Goal: Find specific page/section: Find specific page/section

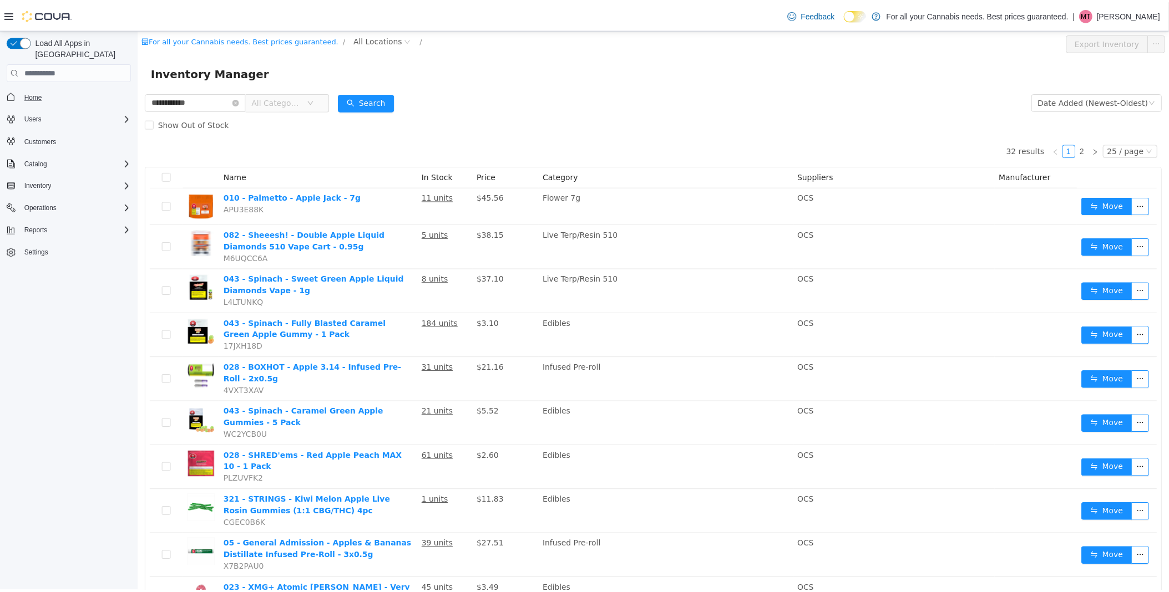
scroll to position [246, 0]
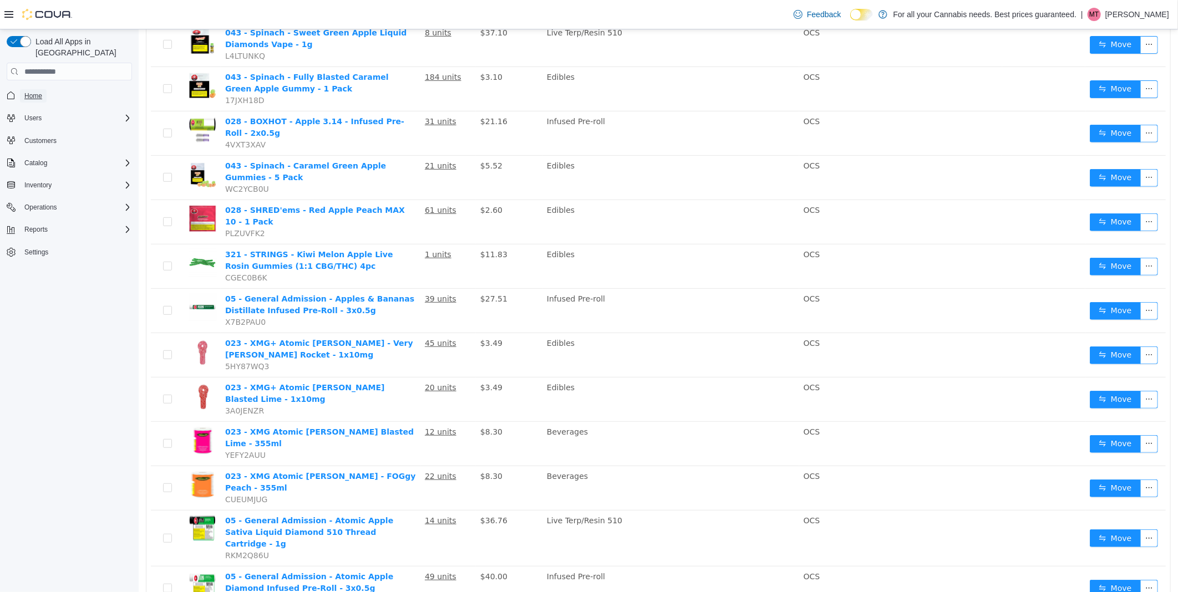
click at [26, 92] on span "Home" at bounding box center [33, 96] width 18 height 9
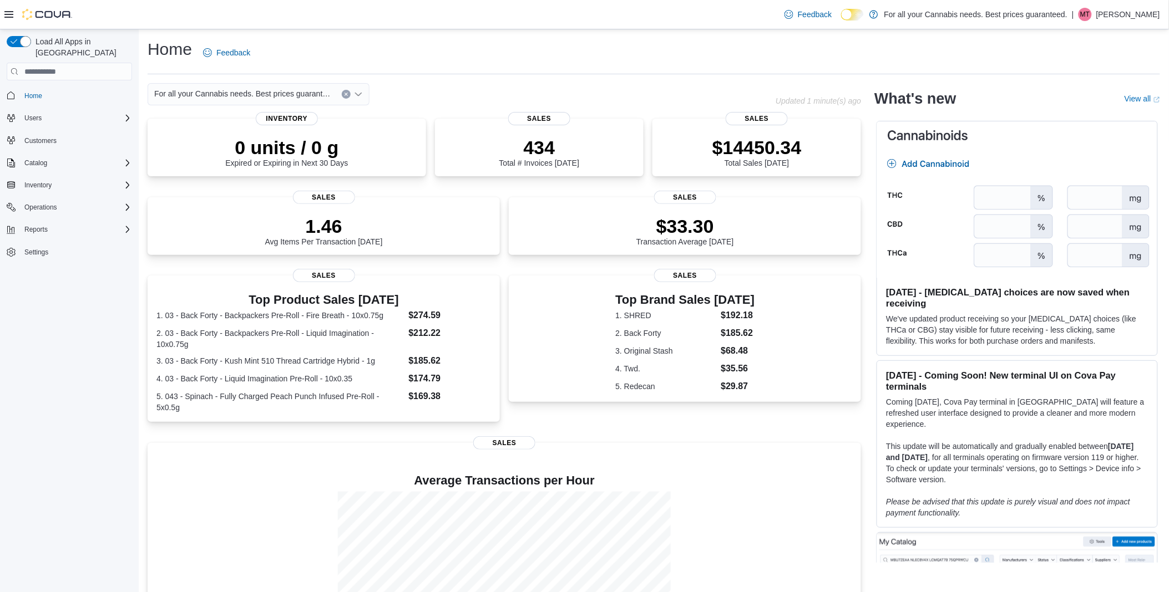
click at [92, 396] on div "Load All Apps in [GEOGRAPHIC_DATA] Home Users Customers Catalog Inventory Opera…" at bounding box center [69, 313] width 139 height 568
click at [75, 430] on div "Load All Apps in [GEOGRAPHIC_DATA] Home Users Customers Catalog Inventory Opera…" at bounding box center [69, 313] width 139 height 568
click at [277, 88] on span "For all your Cannabis needs. Best prices guaranteed." at bounding box center [242, 93] width 176 height 13
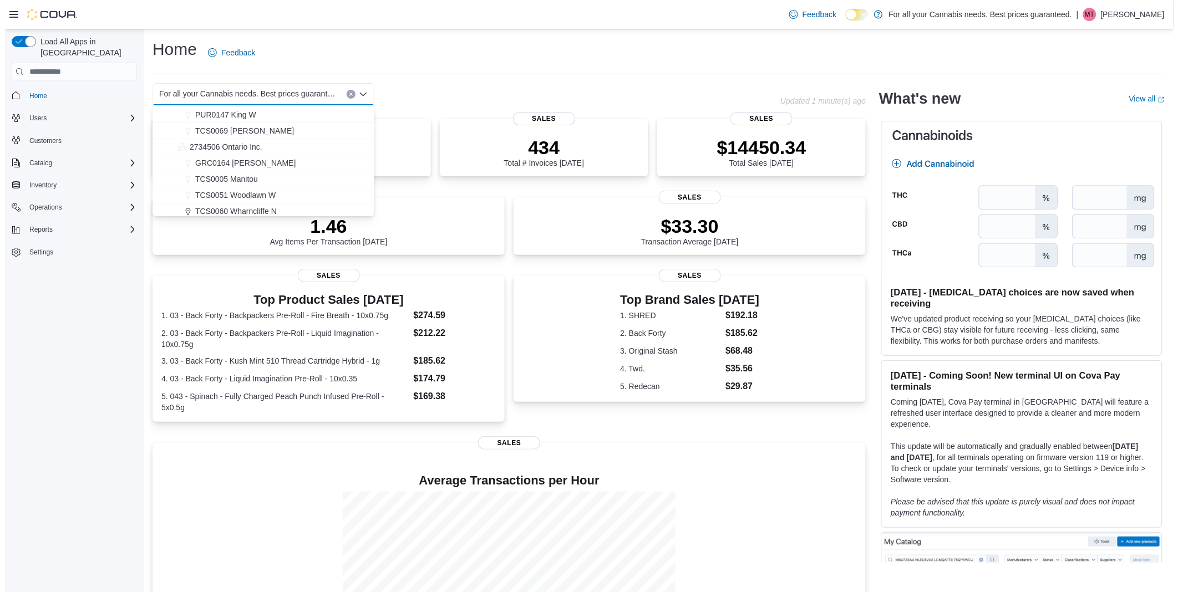
scroll to position [146, 0]
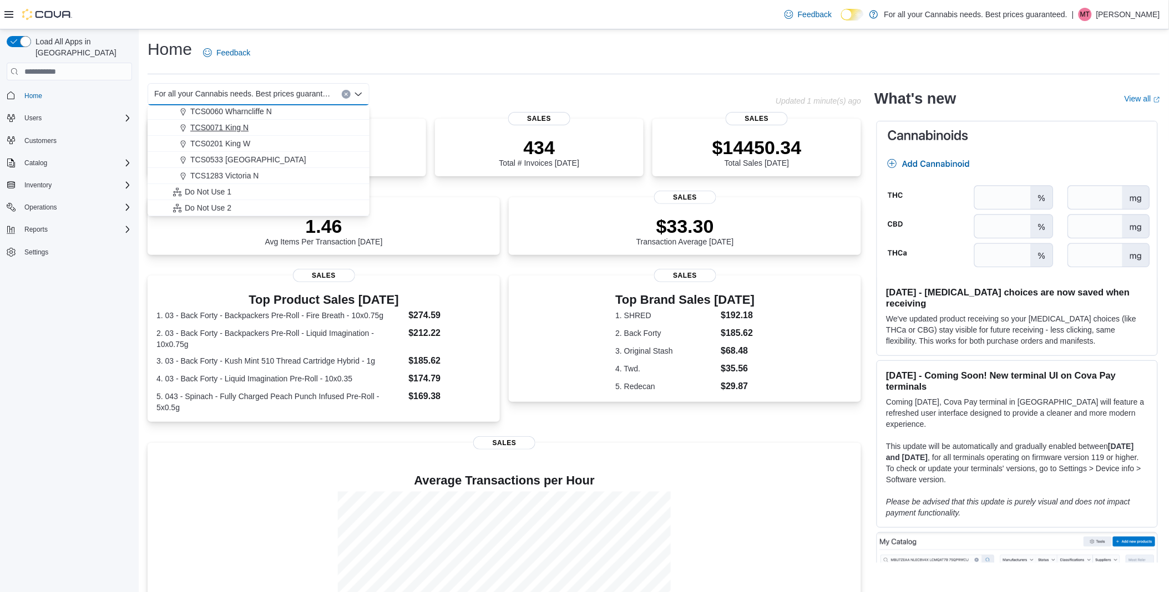
click at [235, 130] on span "TCS0071 King N" at bounding box center [219, 127] width 58 height 11
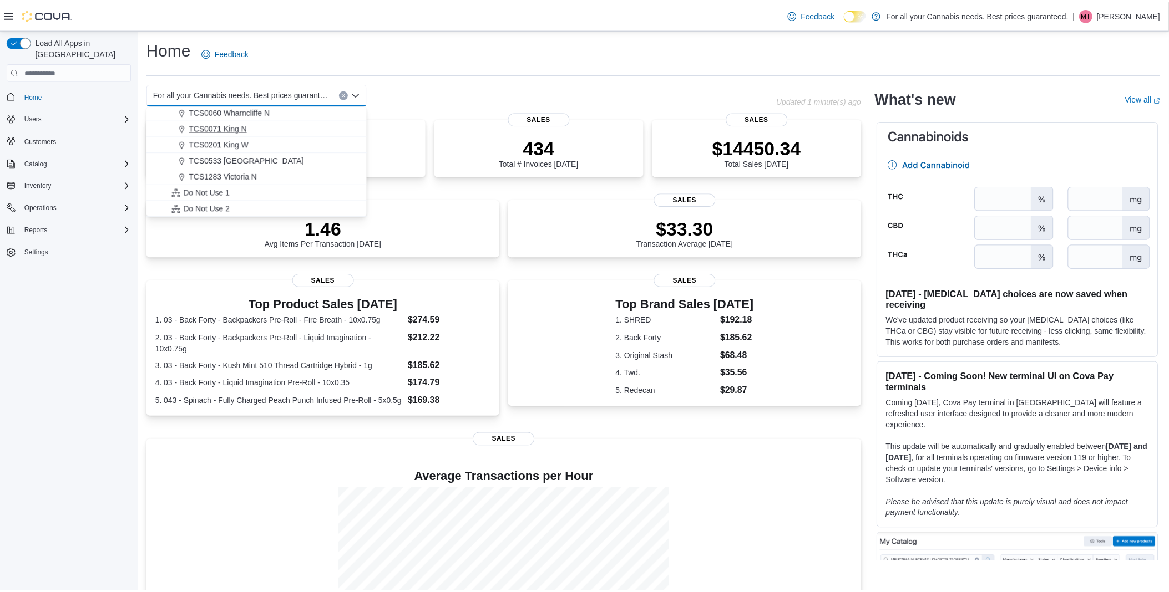
scroll to position [0, 0]
